Goal: Task Accomplishment & Management: Use online tool/utility

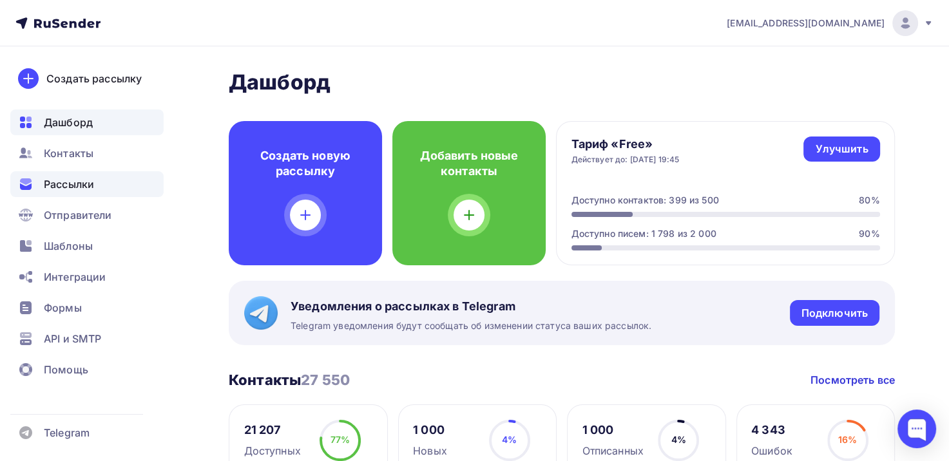
click at [58, 185] on span "Рассылки" at bounding box center [69, 183] width 50 height 15
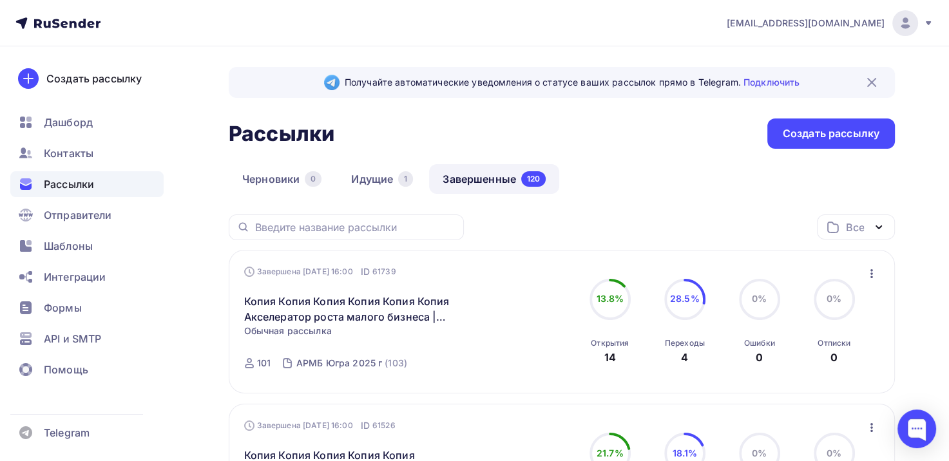
click at [484, 181] on link "Завершенные 120" at bounding box center [494, 179] width 130 height 30
click at [878, 270] on icon "button" at bounding box center [871, 273] width 15 height 15
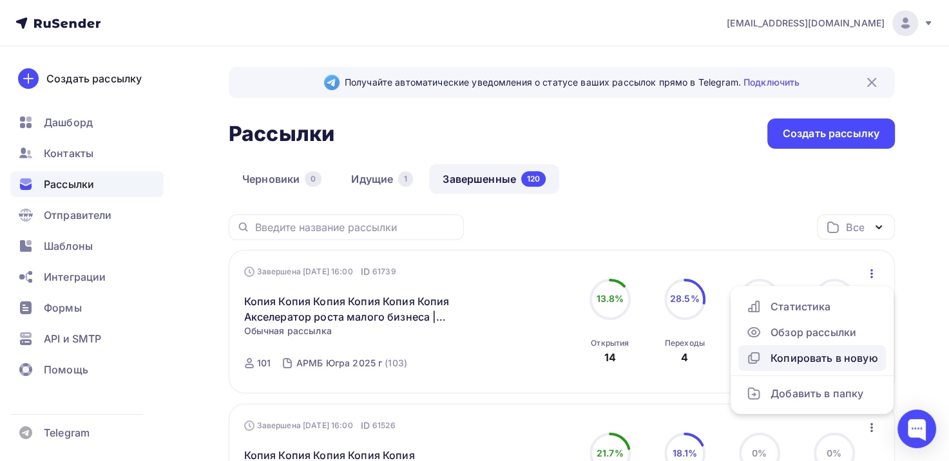
click at [827, 359] on div "Копировать в новую" at bounding box center [812, 357] width 132 height 15
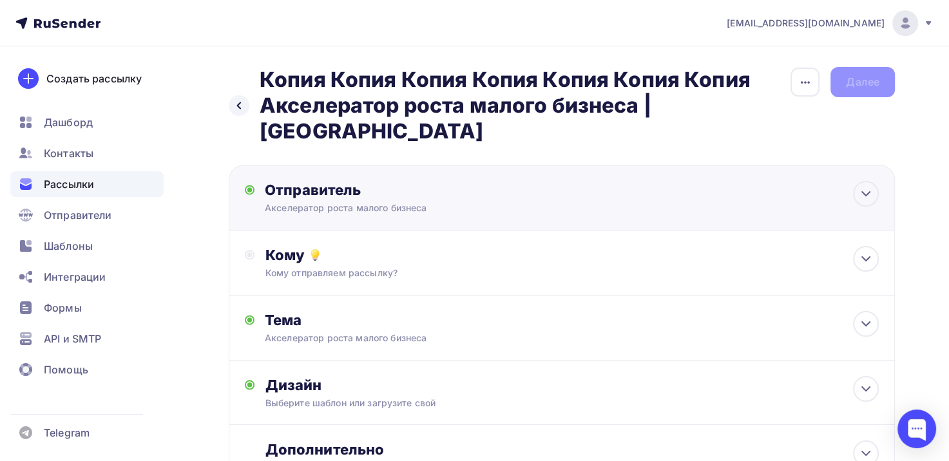
click at [294, 202] on div "Акселератор роста малого бизнеса" at bounding box center [390, 208] width 251 height 13
type input "Акселератор роста малого бизнеса"
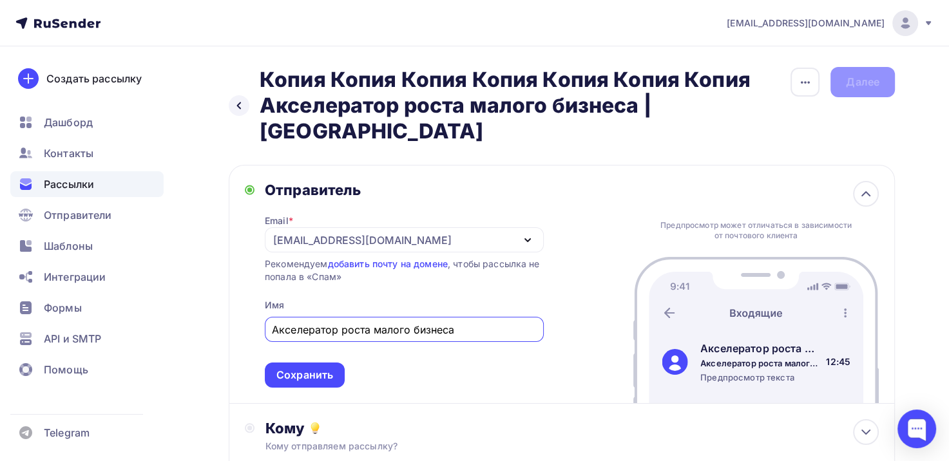
click at [449, 181] on div "Отправитель" at bounding box center [404, 190] width 279 height 18
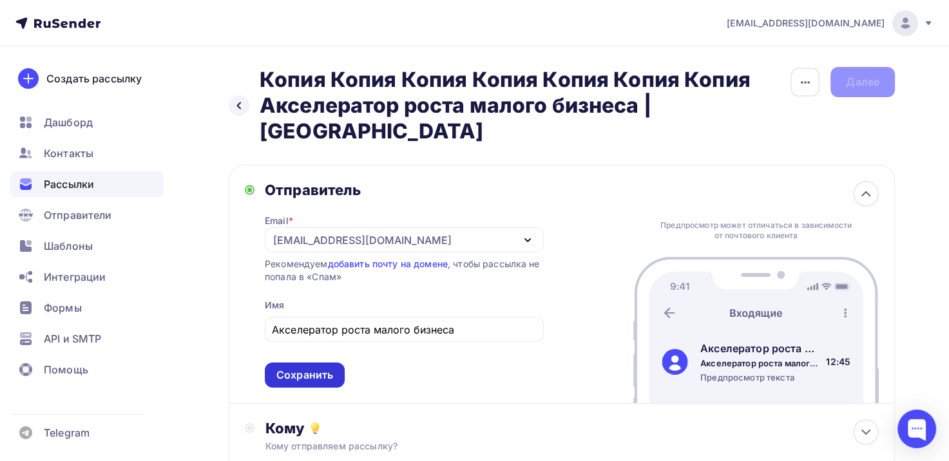
click at [296, 368] on div "Сохранить" at bounding box center [304, 375] width 57 height 15
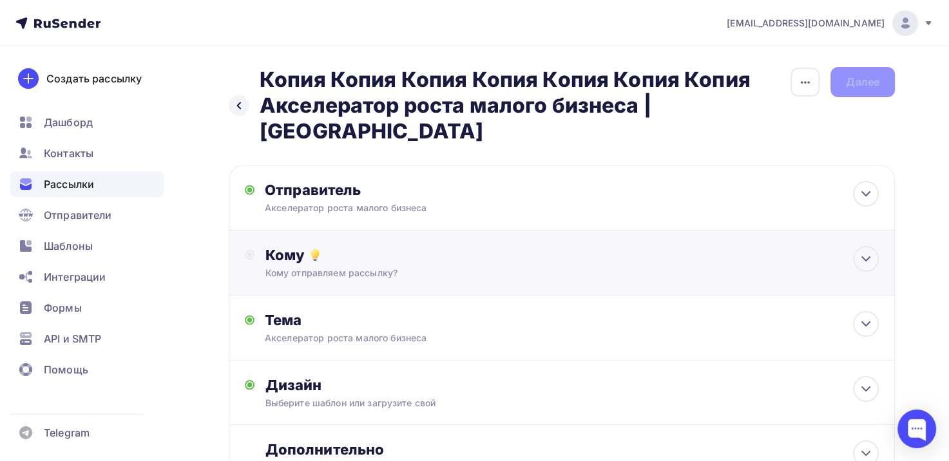
click at [355, 254] on div "Кому Кому отправляем рассылку? Списки получателей Выберите список Все списки id…" at bounding box center [562, 263] width 666 height 65
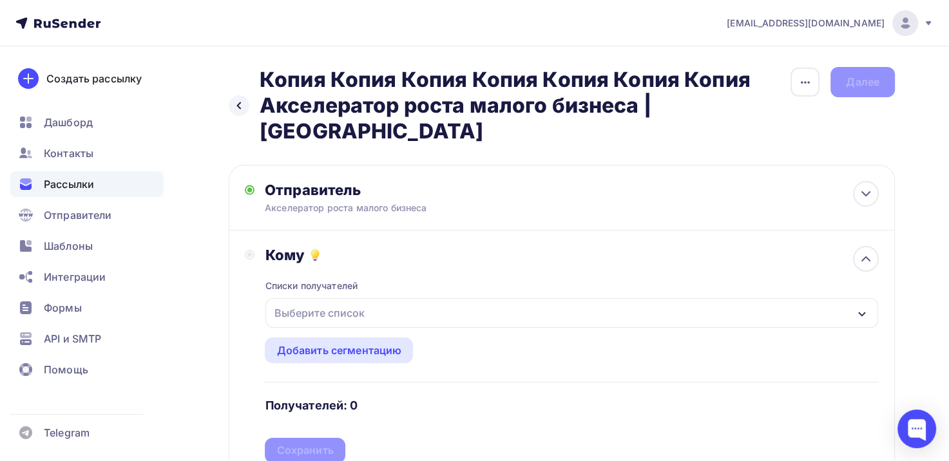
click at [335, 301] on div "Выберите список" at bounding box center [319, 312] width 100 height 23
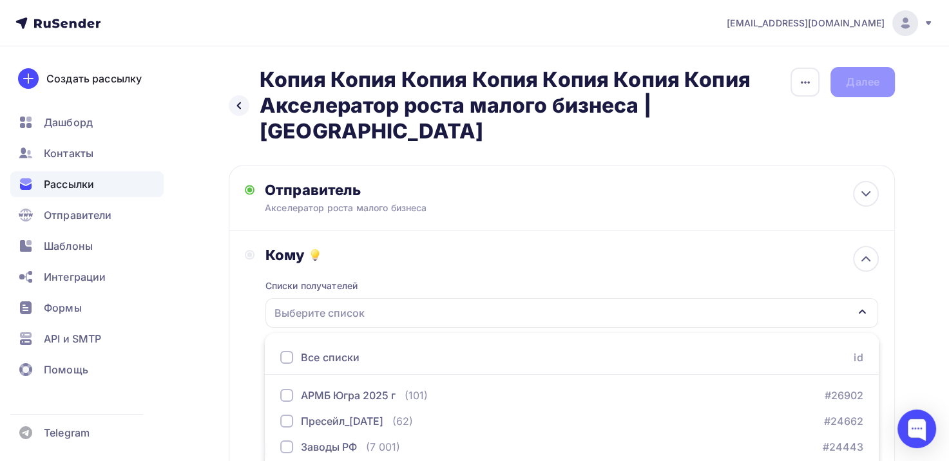
scroll to position [179, 0]
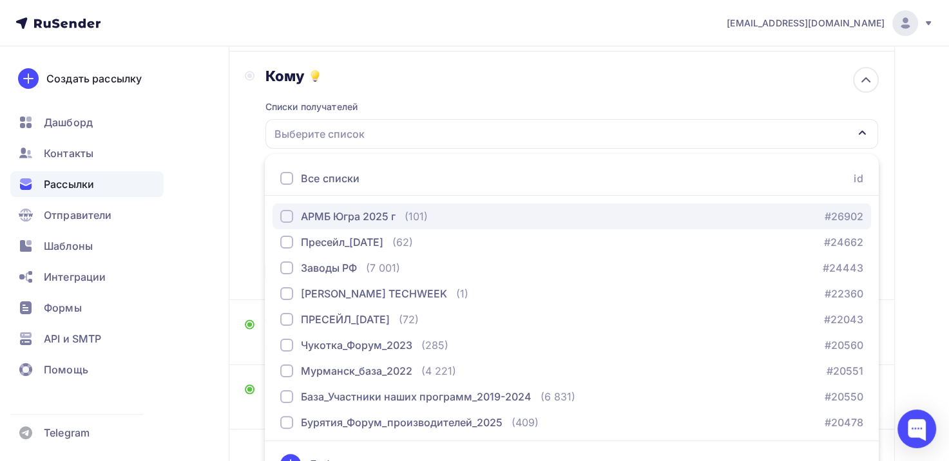
click at [288, 210] on div "button" at bounding box center [286, 216] width 13 height 13
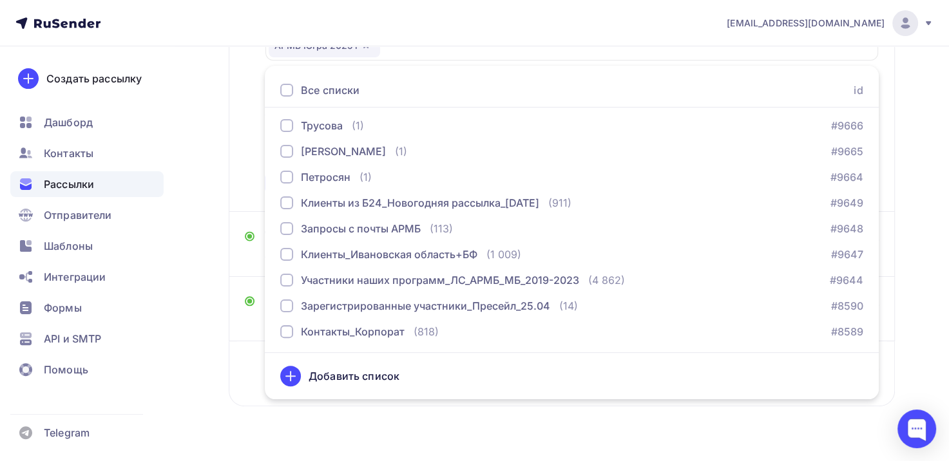
scroll to position [269, 0]
click at [352, 390] on div "Назад Копия Копия Копия Копия Копия Копия Копия Акселератор роста малого бизнес…" at bounding box center [562, 117] width 666 height 638
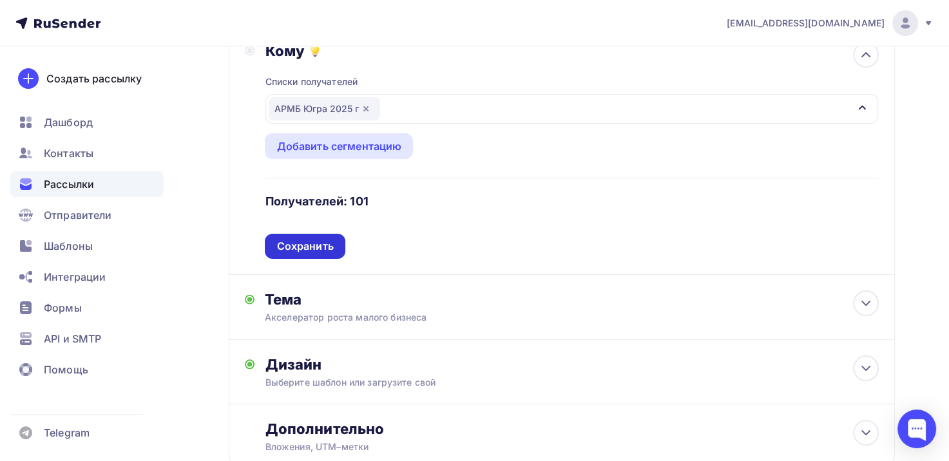
click at [296, 239] on div "Сохранить" at bounding box center [304, 246] width 57 height 15
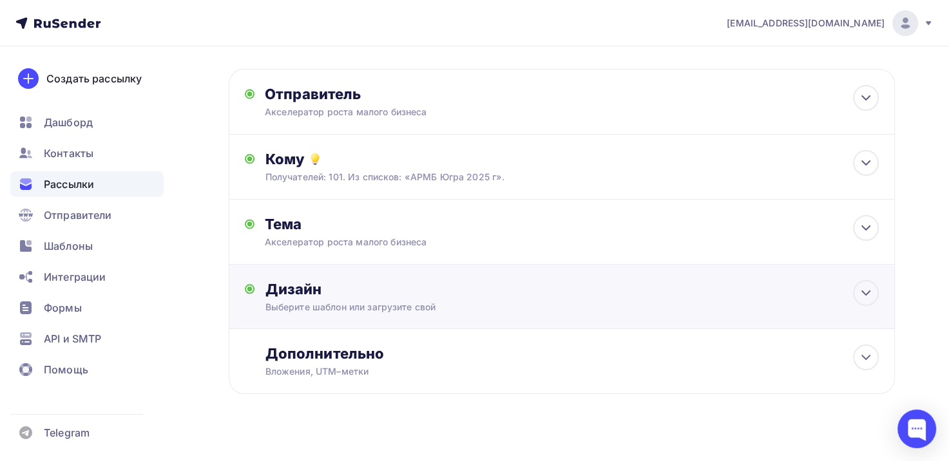
scroll to position [85, 0]
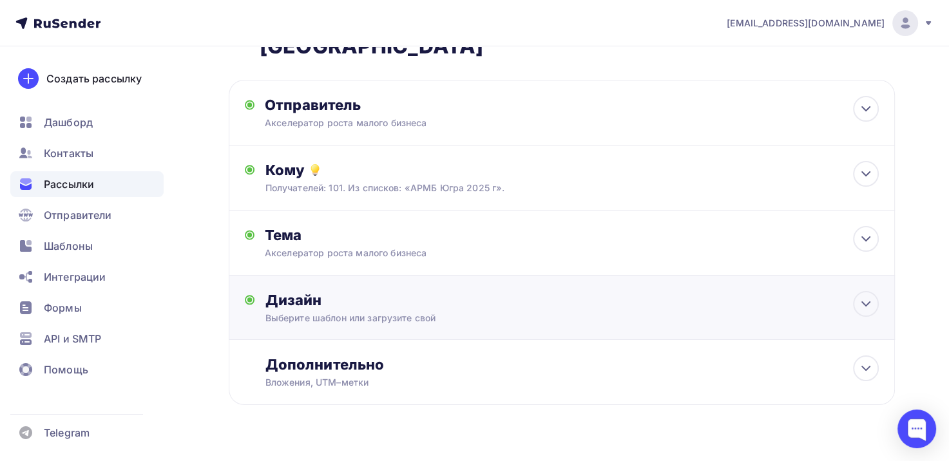
click at [348, 312] on div "Выберите шаблон или загрузите свой" at bounding box center [541, 318] width 552 height 13
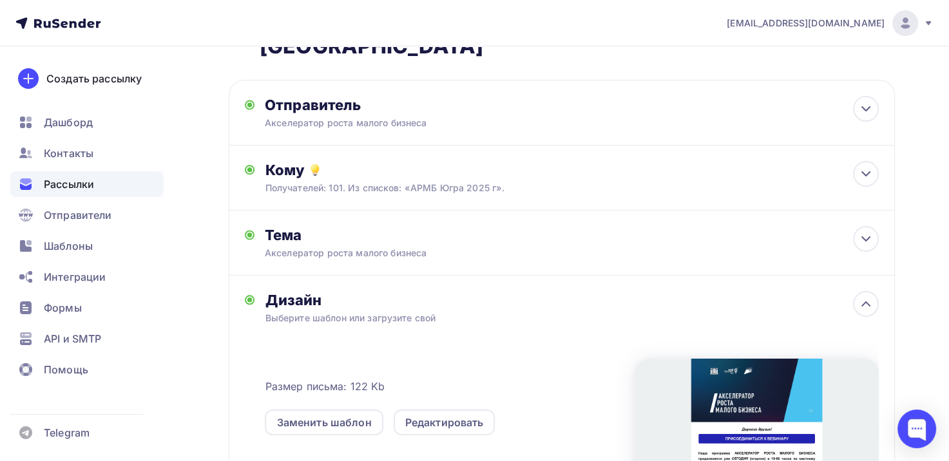
scroll to position [204, 0]
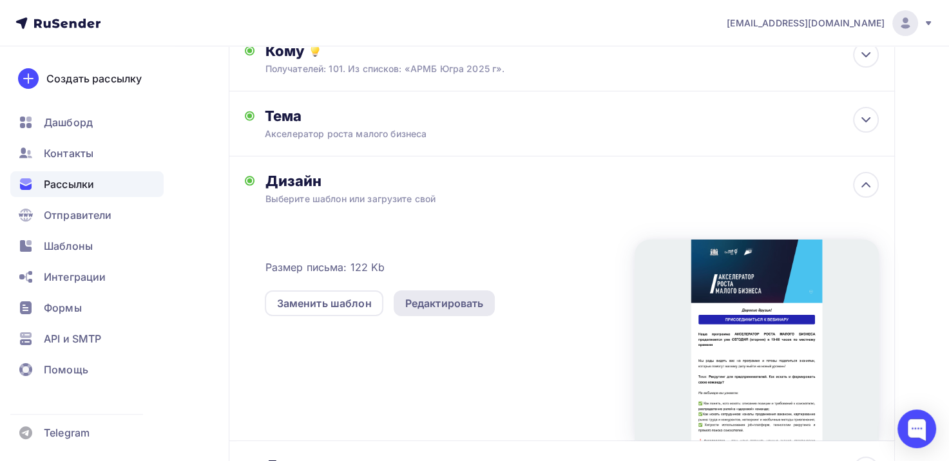
click at [453, 296] on div "Редактировать" at bounding box center [444, 303] width 79 height 15
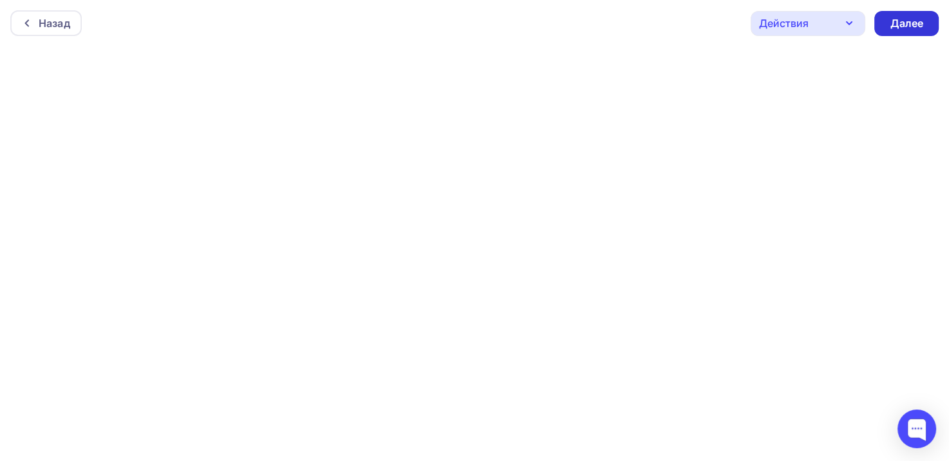
click at [907, 20] on div "Далее" at bounding box center [905, 23] width 33 height 15
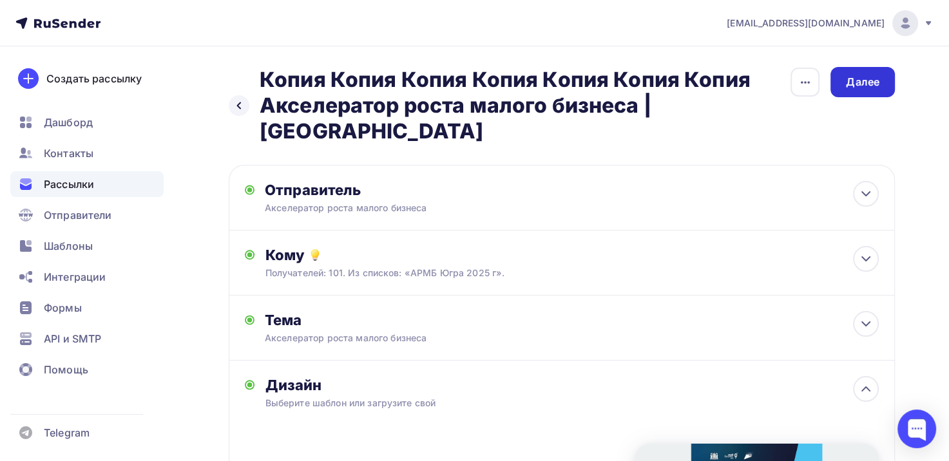
click at [867, 88] on div "Далее" at bounding box center [862, 82] width 33 height 15
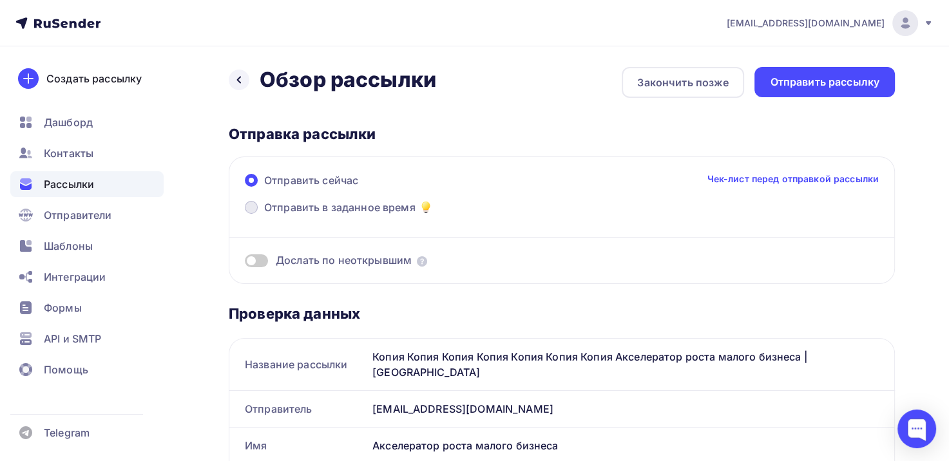
click at [247, 206] on span at bounding box center [251, 207] width 13 height 13
click at [264, 215] on input "Отправить в заданное время" at bounding box center [264, 215] width 0 height 0
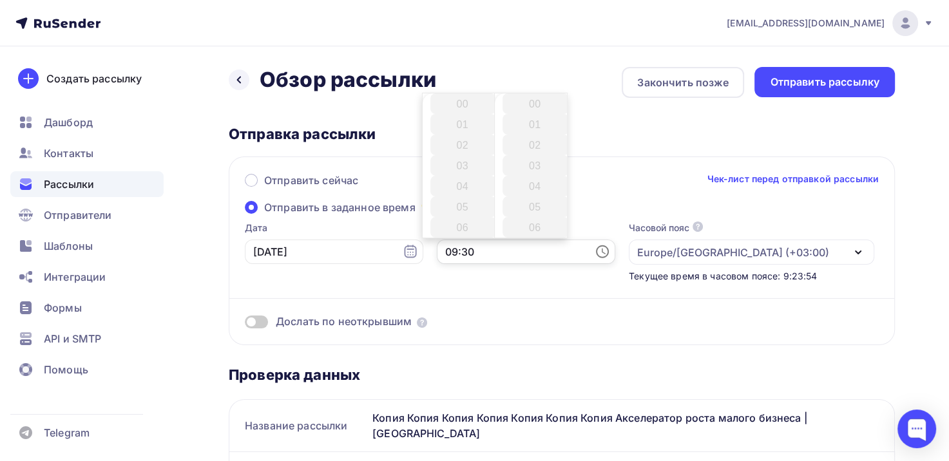
click at [437, 248] on input "09:30" at bounding box center [526, 252] width 178 height 24
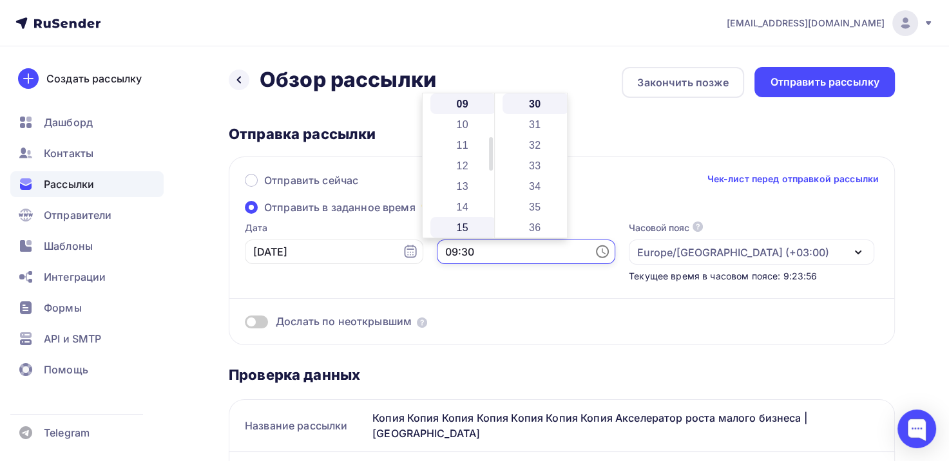
scroll to position [250, 0]
click at [462, 184] on li "16" at bounding box center [463, 183] width 66 height 21
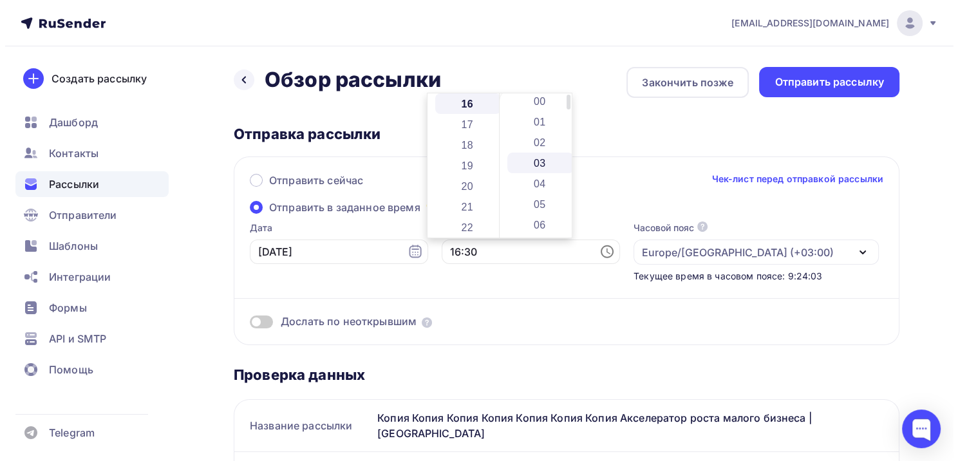
scroll to position [0, 0]
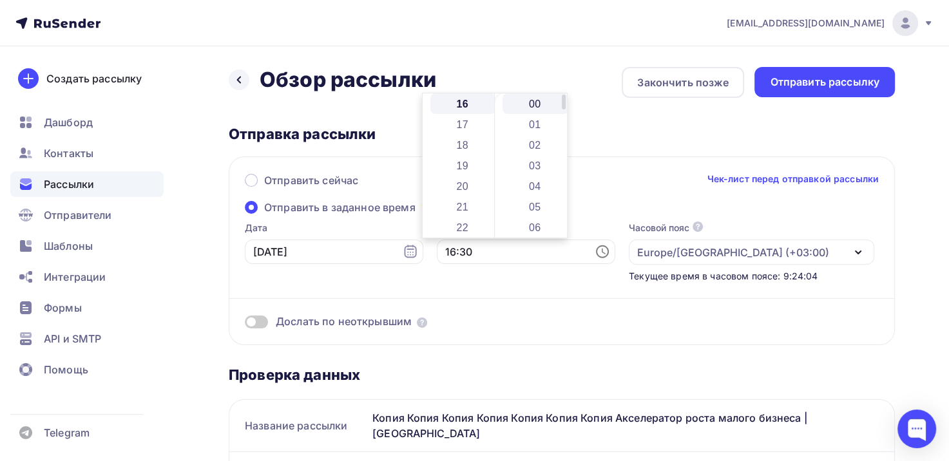
click at [528, 100] on li "00" at bounding box center [535, 103] width 66 height 21
type input "16:00"
click at [498, 314] on span at bounding box center [499, 321] width 164 height 15
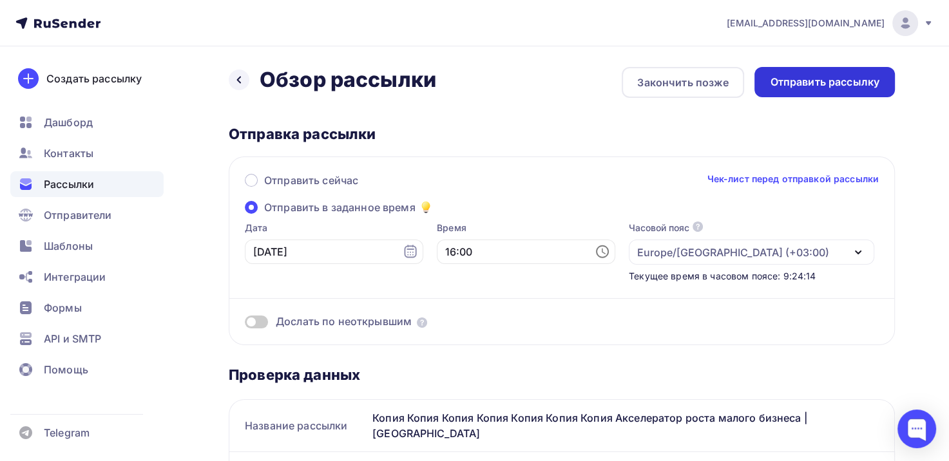
click at [859, 86] on div "Отправить рассылку" at bounding box center [824, 82] width 109 height 15
